Goal: Task Accomplishment & Management: Use online tool/utility

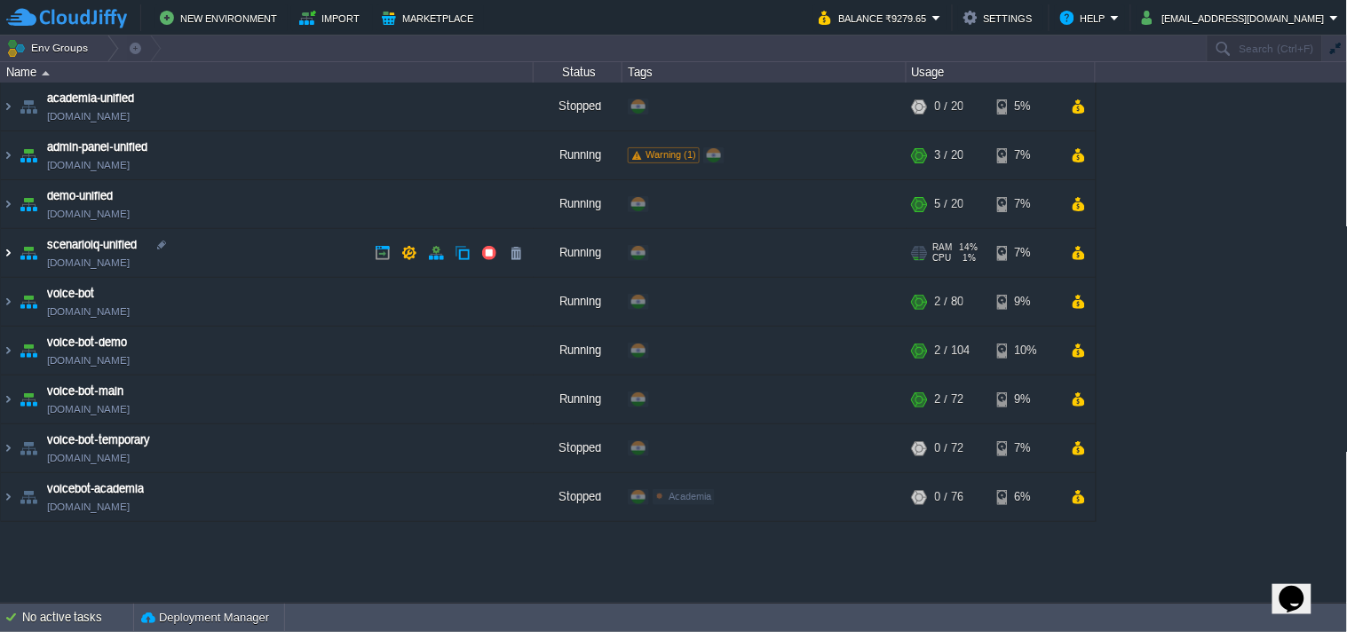
click at [1, 250] on img at bounding box center [8, 253] width 14 height 48
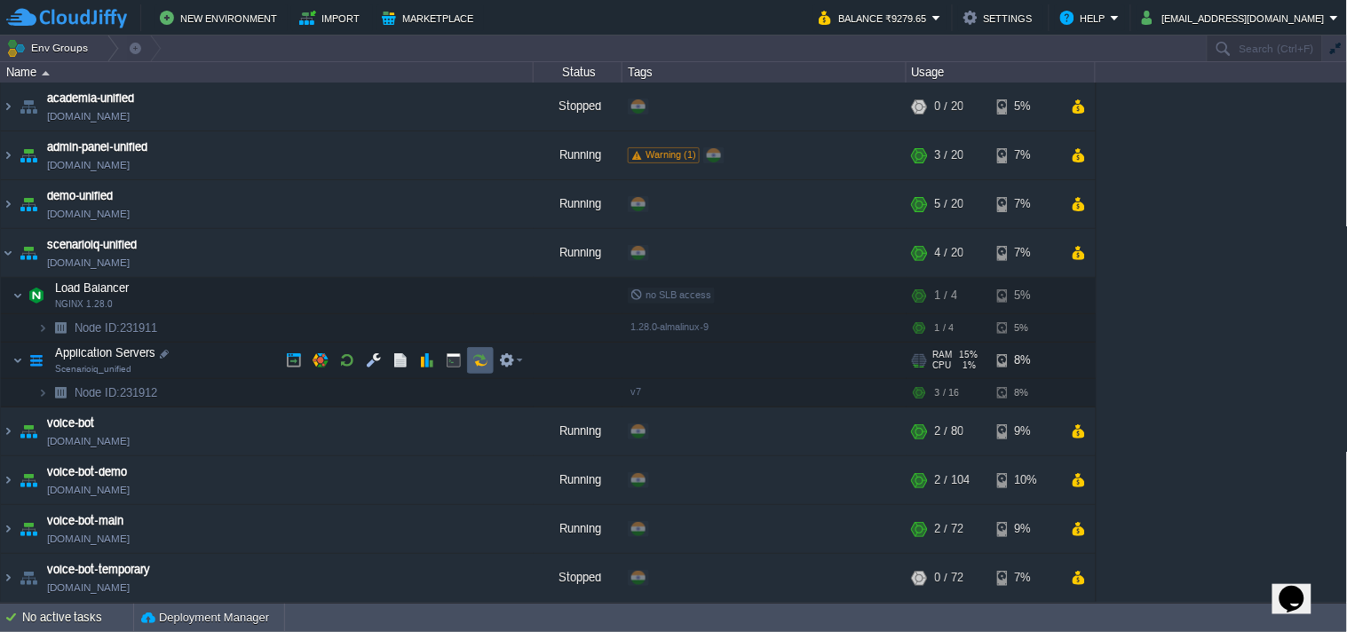
click at [475, 367] on button "button" at bounding box center [480, 361] width 16 height 16
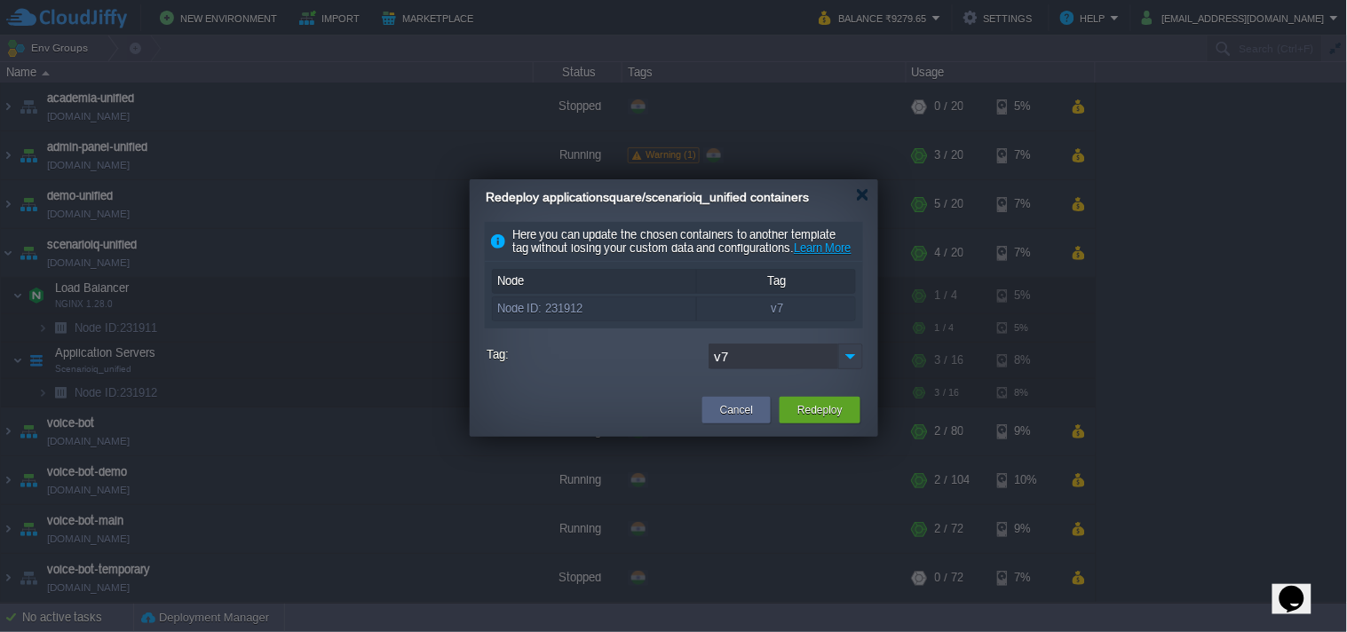
click at [854, 364] on img at bounding box center [850, 357] width 25 height 26
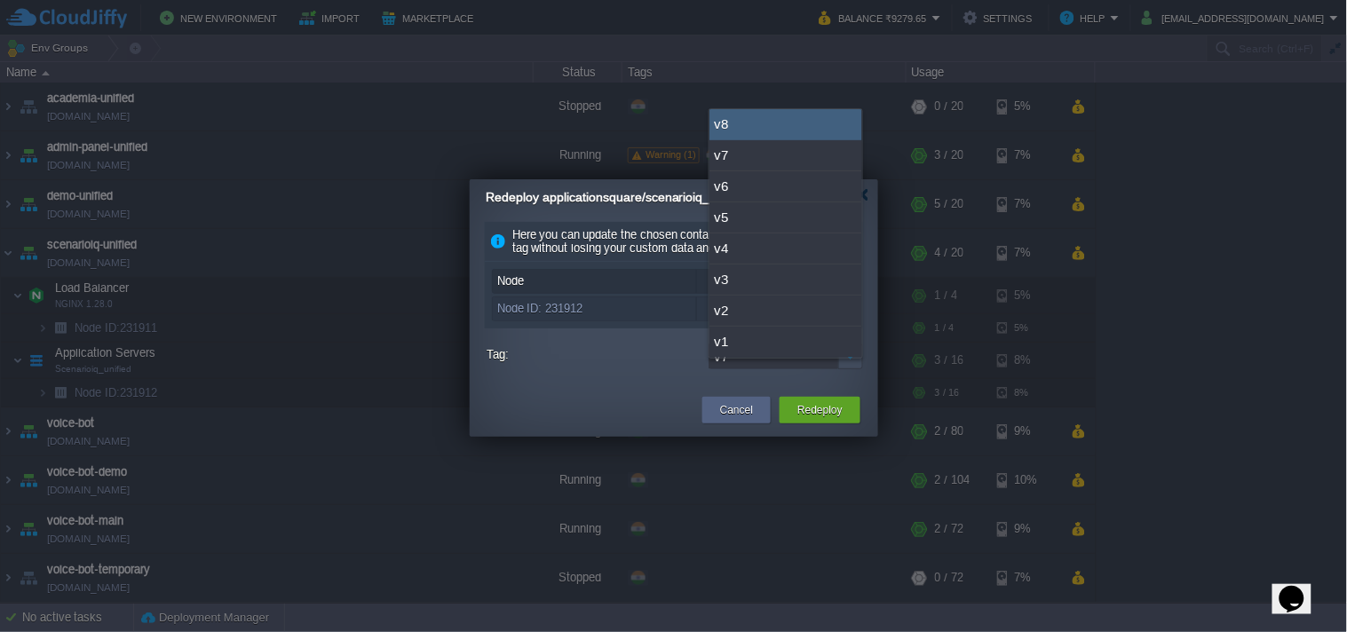
click at [787, 125] on div "v8" at bounding box center [785, 124] width 153 height 31
type input "v8"
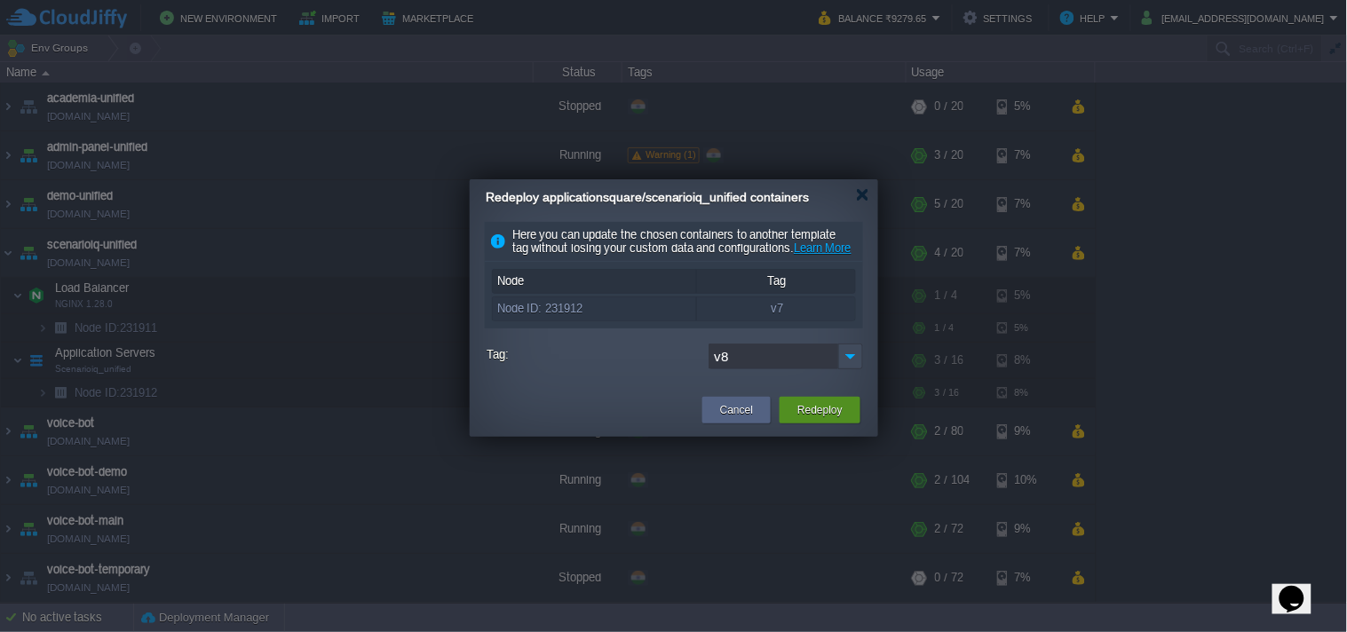
click at [819, 419] on button "Redeploy" at bounding box center [819, 410] width 45 height 18
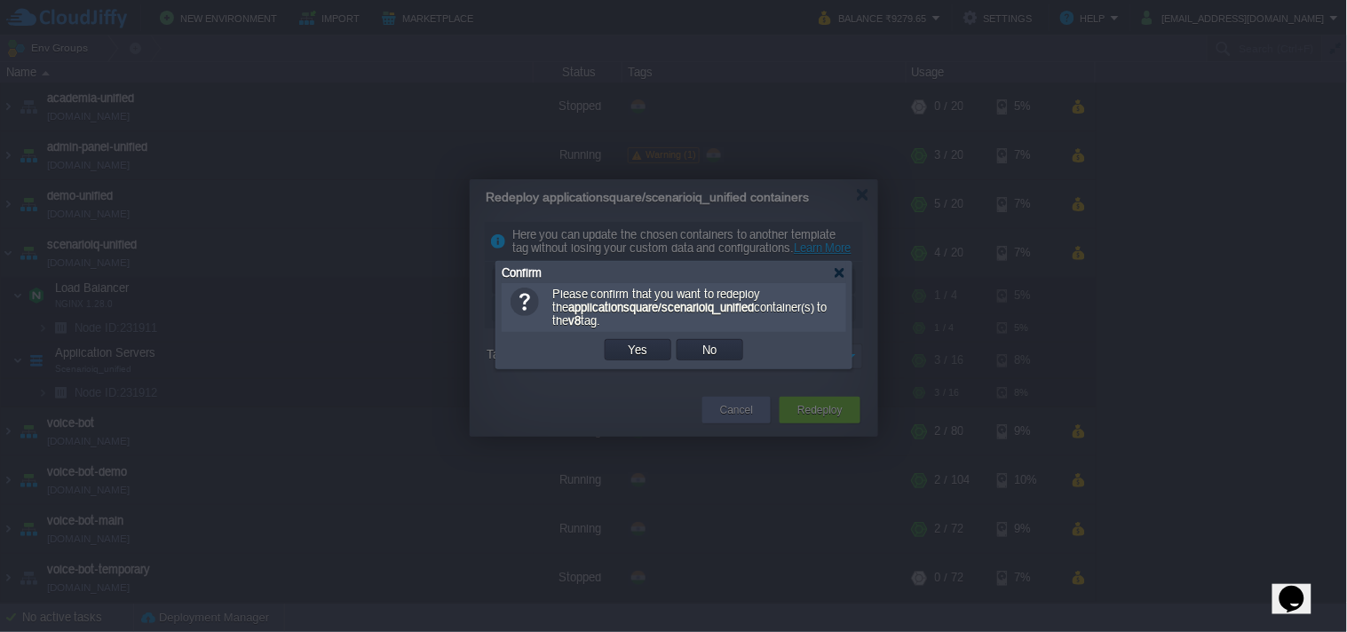
click at [641, 350] on button "Yes" at bounding box center [638, 350] width 30 height 16
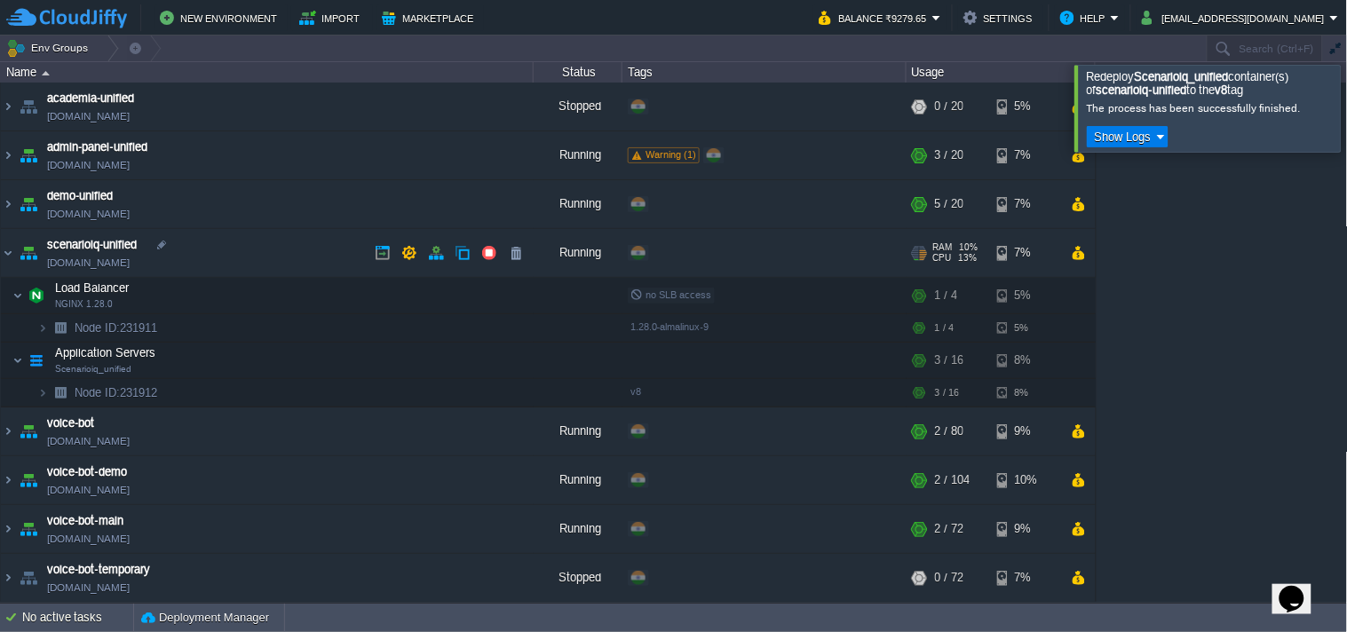
click at [127, 264] on link "[DOMAIN_NAME]" at bounding box center [88, 263] width 83 height 18
click at [130, 268] on link "[DOMAIN_NAME]" at bounding box center [88, 263] width 83 height 18
